Goal: Task Accomplishment & Management: Use online tool/utility

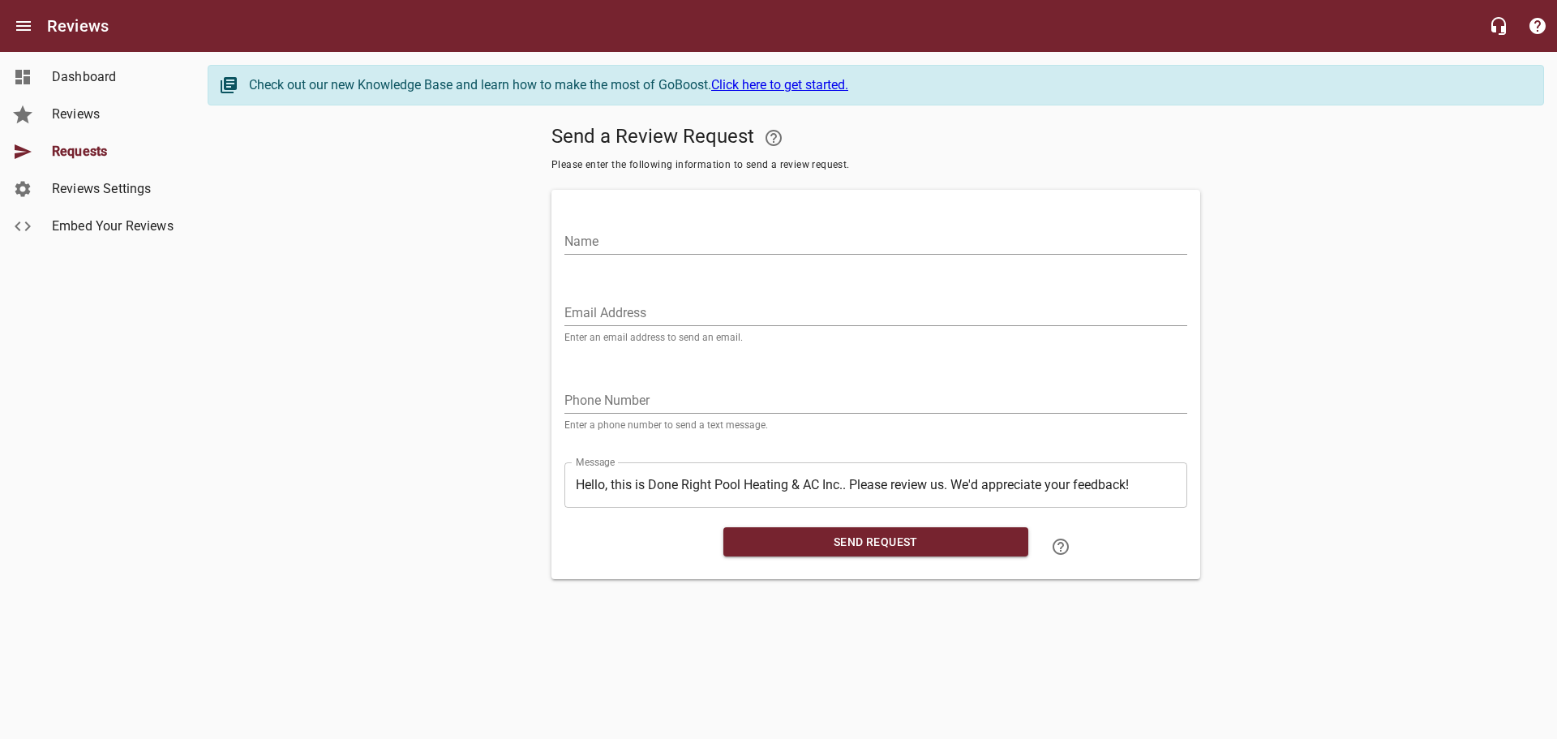
drag, startPoint x: 645, startPoint y: 312, endPoint x: 630, endPoint y: 258, distance: 56.3
click at [645, 312] on input "Email Address" at bounding box center [876, 313] width 623 height 26
click at [621, 225] on div "Name" at bounding box center [876, 235] width 623 height 39
click at [637, 307] on input "Email Address" at bounding box center [876, 313] width 623 height 26
paste input "[EMAIL_ADDRESS][DOMAIN_NAME]"
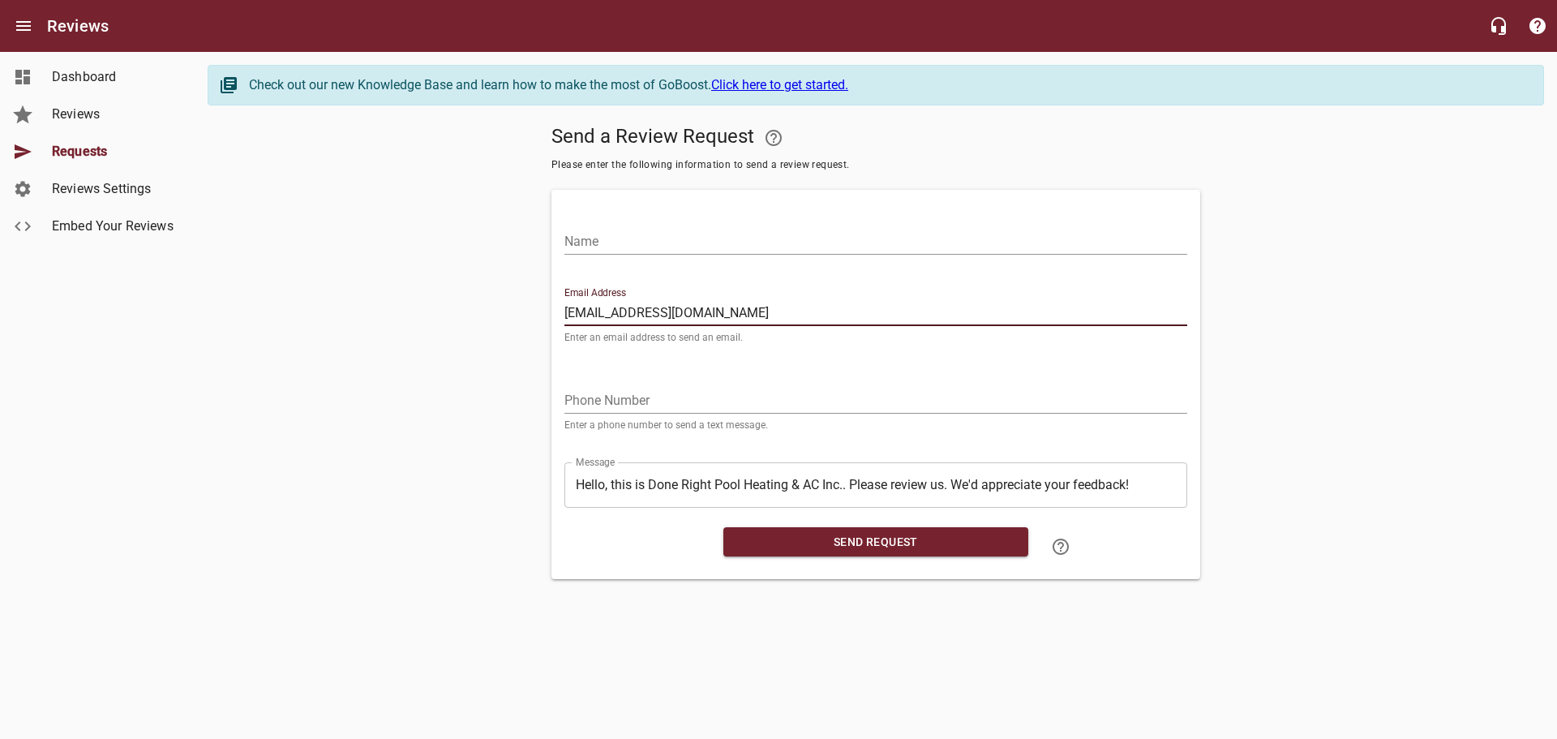
type input "[EMAIL_ADDRESS][DOMAIN_NAME]"
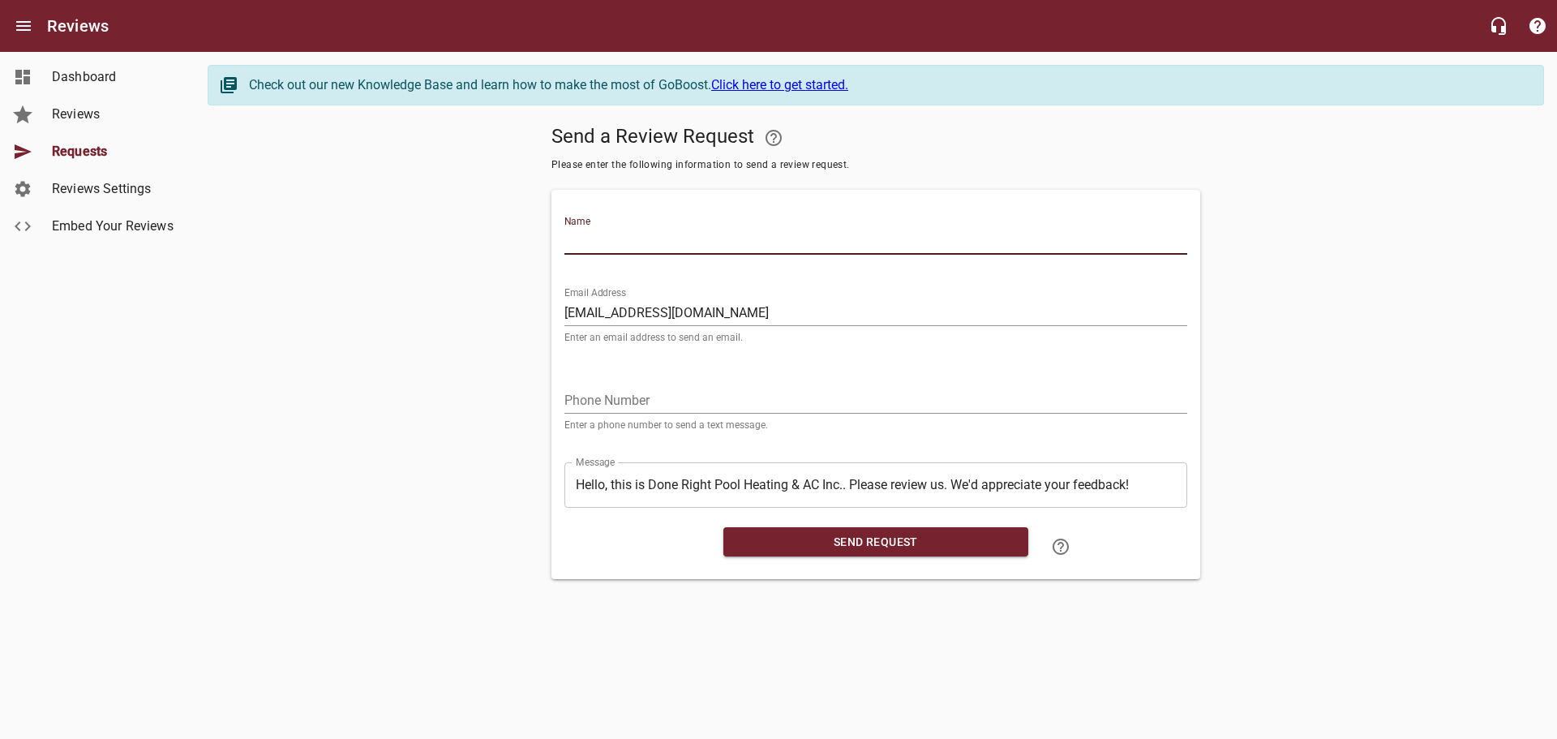
click at [617, 237] on input "Name" at bounding box center [876, 242] width 623 height 26
type input "[PERSON_NAME]"
click at [728, 393] on input "tel" at bounding box center [876, 401] width 623 height 26
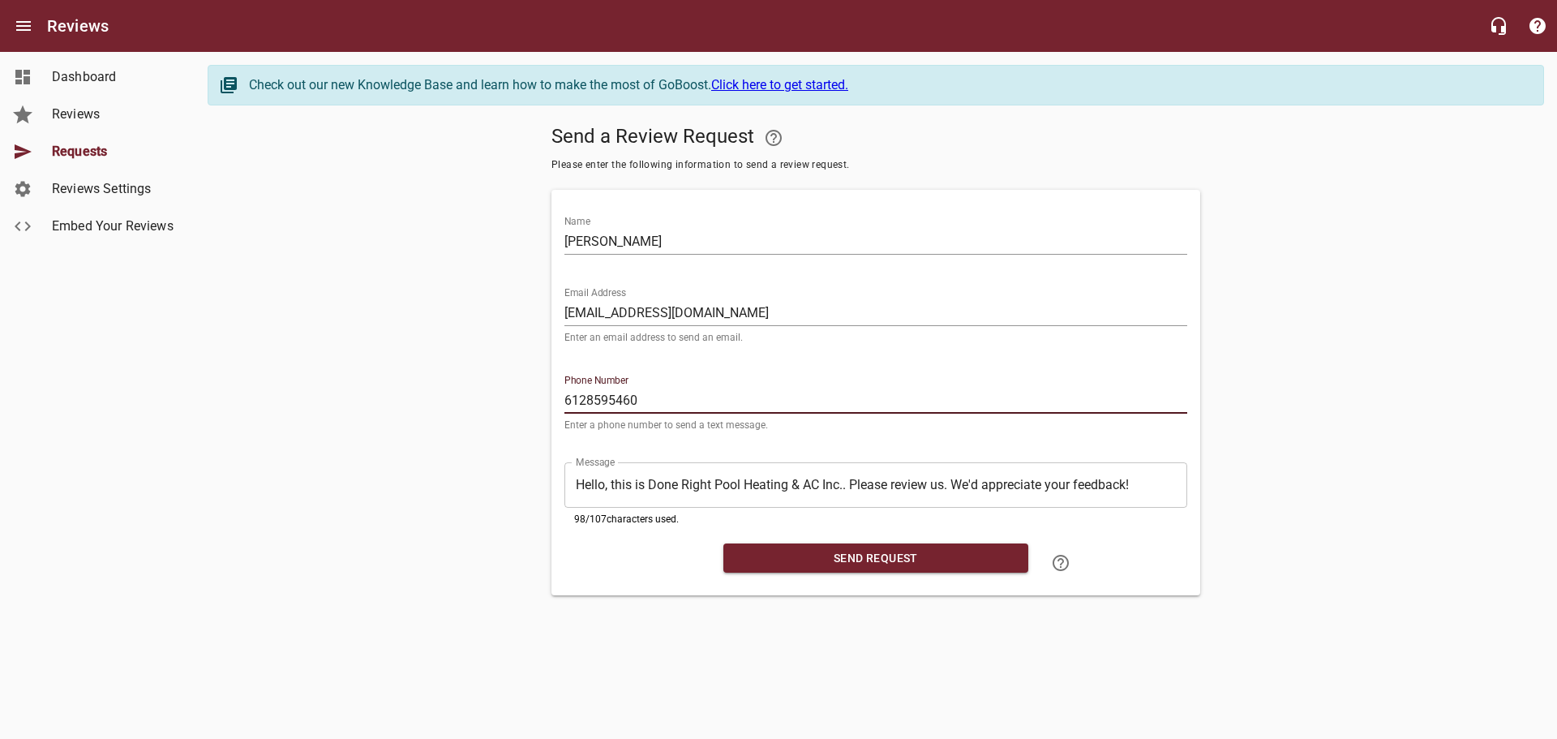
type input "6128595460"
click at [817, 569] on button "Send Request" at bounding box center [876, 559] width 305 height 30
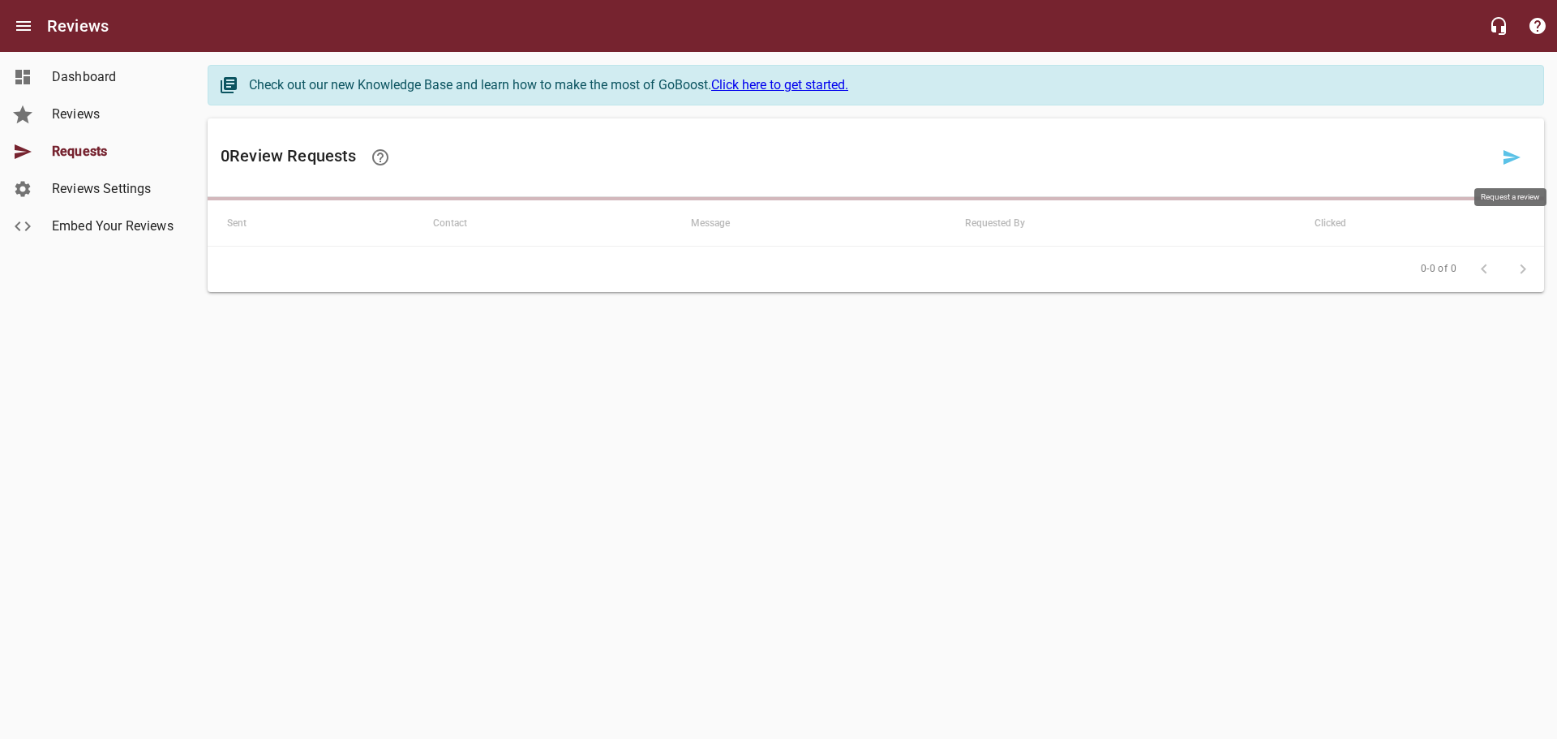
click at [1515, 175] on link at bounding box center [1512, 157] width 39 height 39
